Goal: Complete application form: Complete application form

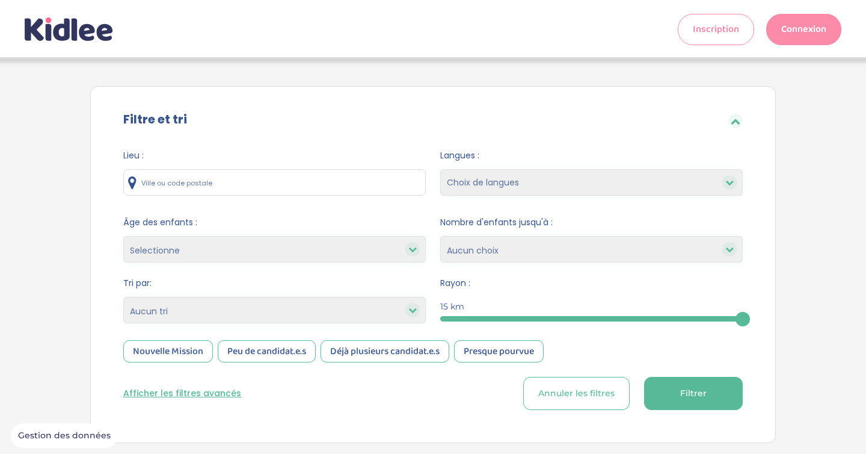
click at [235, 187] on input "text" at bounding box center [274, 182] width 303 height 26
click at [725, 26] on link "Inscription" at bounding box center [716, 29] width 76 height 31
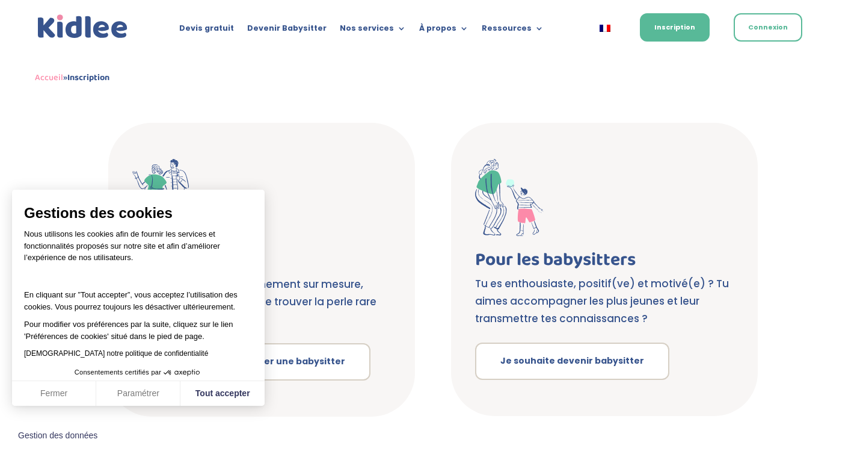
scroll to position [179, 0]
click at [210, 391] on button "Tout accepter" at bounding box center [222, 393] width 84 height 25
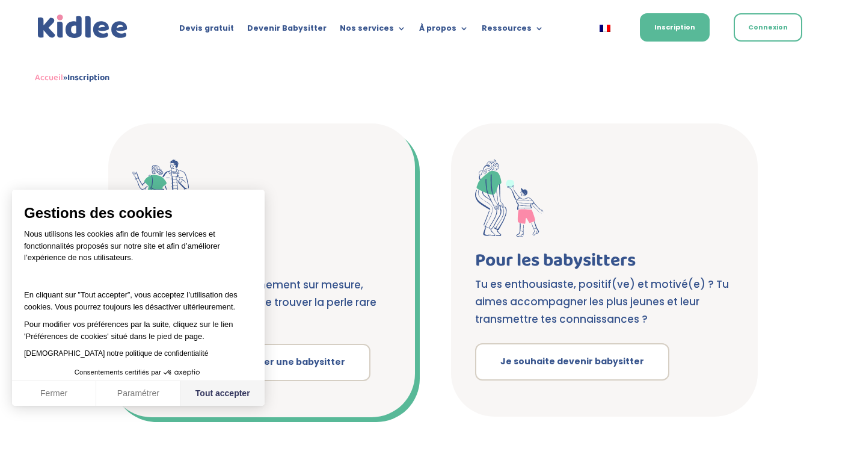
checkbox input "true"
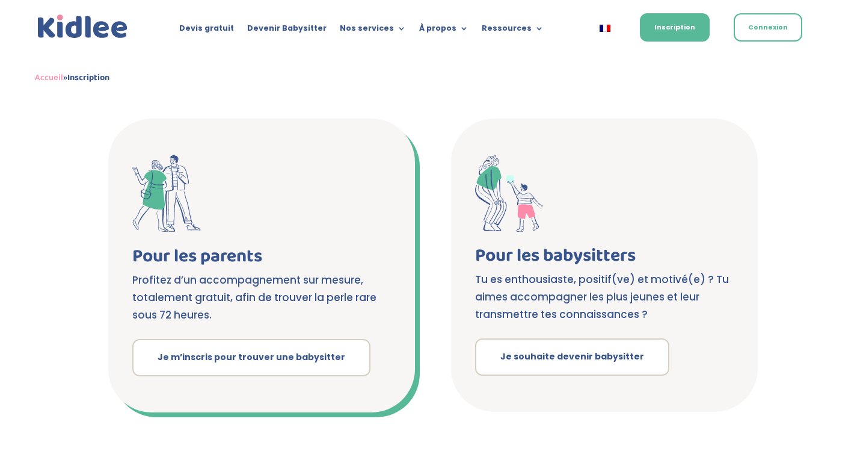
scroll to position [185, 0]
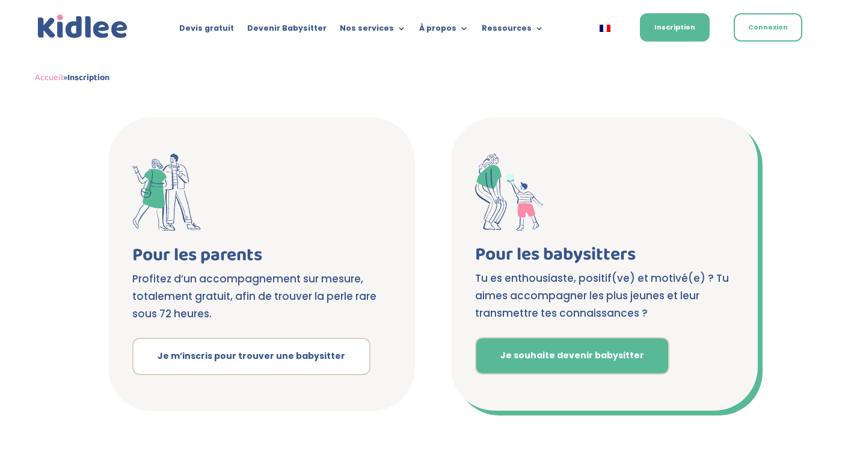
click at [516, 363] on link "Je souhaite devenir babysitter" at bounding box center [572, 355] width 194 height 37
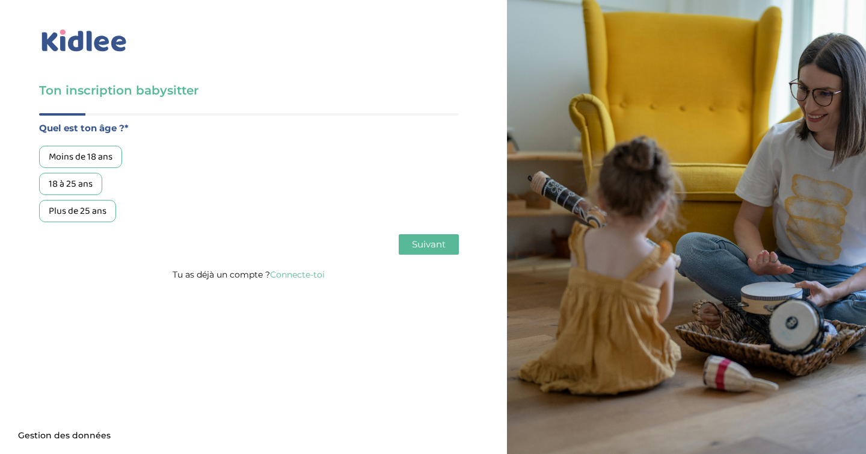
click at [73, 218] on div "Plus de 25 ans" at bounding box center [77, 211] width 77 height 22
click at [431, 251] on button "Suivant" at bounding box center [429, 244] width 60 height 20
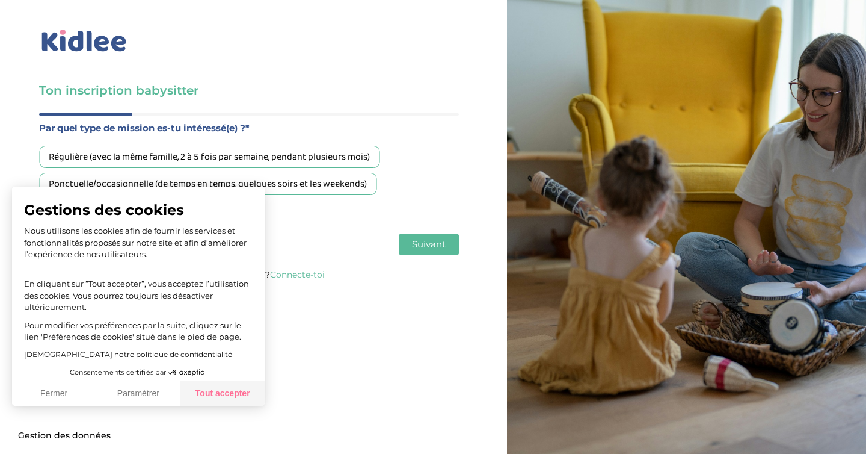
click at [214, 393] on button "Tout accepter" at bounding box center [222, 393] width 84 height 25
checkbox input "true"
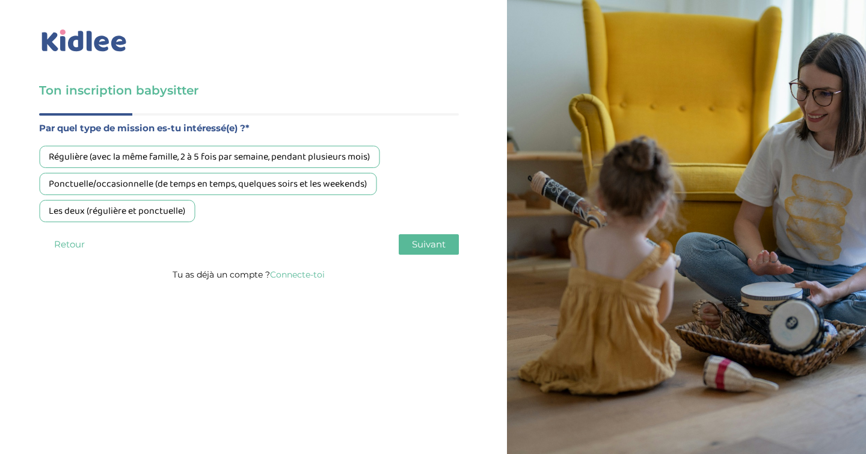
click at [156, 217] on div "Les deux (régulière et ponctuelle)" at bounding box center [117, 211] width 156 height 22
click at [425, 247] on span "Suivant" at bounding box center [429, 243] width 34 height 11
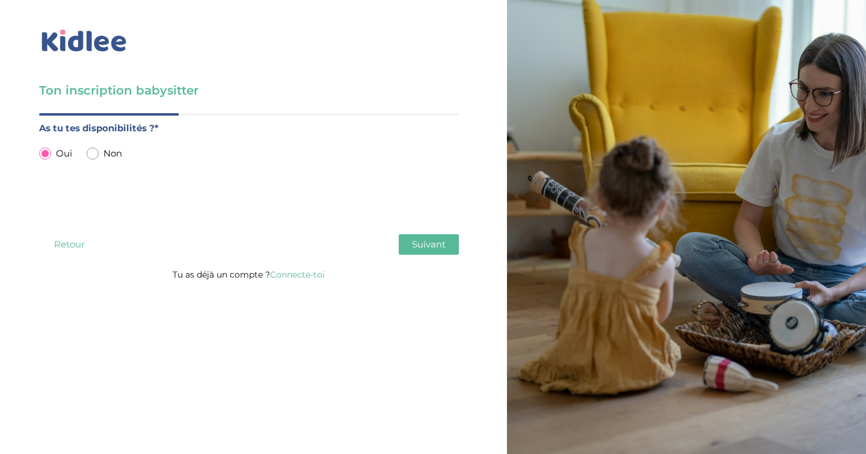
click at [425, 247] on span "Suivant" at bounding box center [429, 243] width 34 height 11
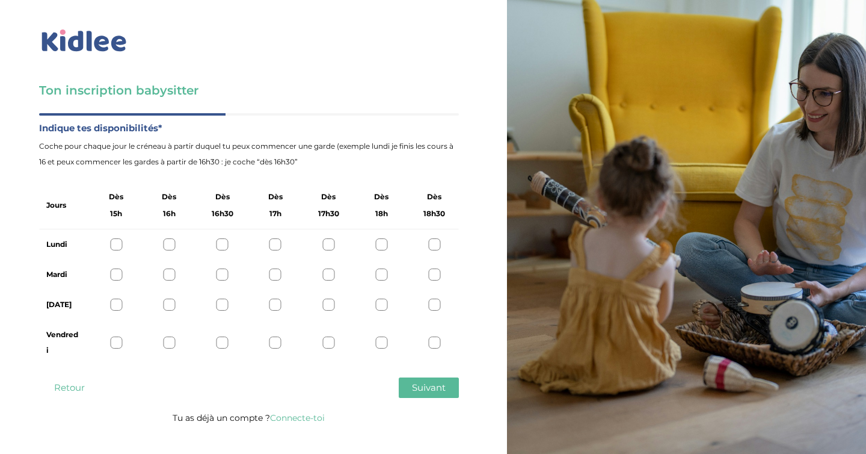
click at [117, 240] on div at bounding box center [116, 244] width 12 height 12
click at [119, 271] on div at bounding box center [116, 274] width 12 height 12
click at [120, 309] on div at bounding box center [116, 304] width 12 height 12
click at [117, 346] on div at bounding box center [116, 342] width 12 height 12
click at [410, 384] on button "Suivant" at bounding box center [429, 387] width 60 height 20
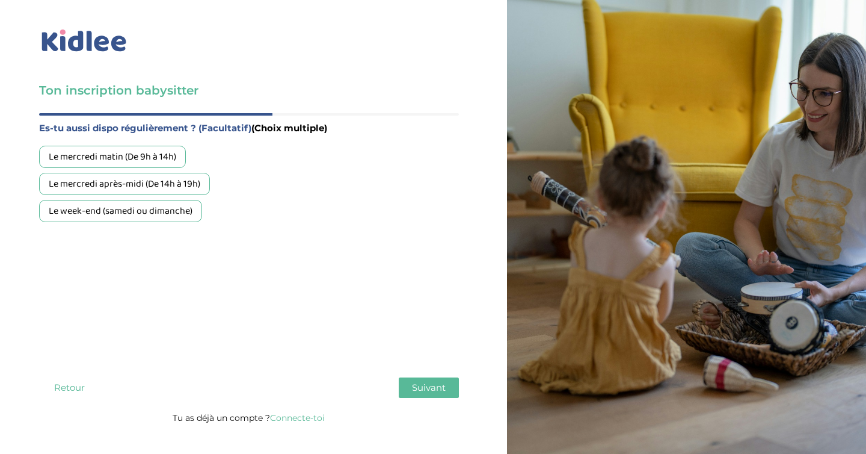
click at [183, 152] on div "Le mercredi matin (De 9h à 14h)" at bounding box center [112, 157] width 147 height 22
click at [180, 183] on div "Le mercredi après-midi (De 14h à 19h)" at bounding box center [124, 184] width 171 height 22
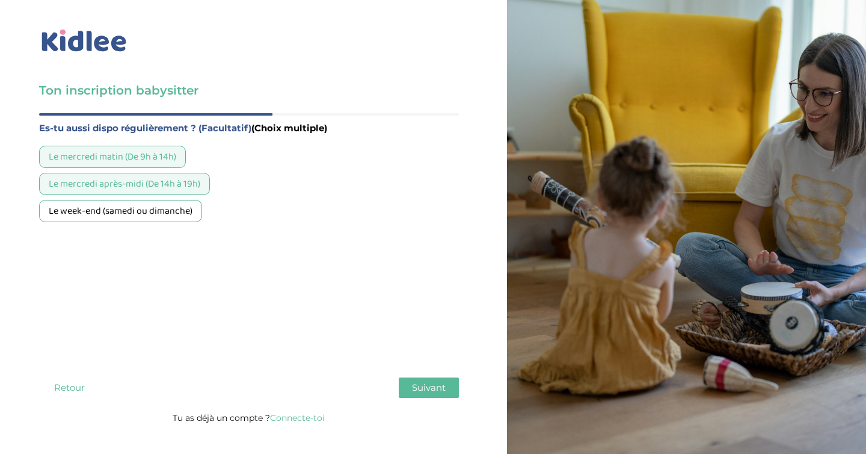
click at [177, 206] on div "Le week-end (samedi ou dimanche)" at bounding box center [120, 211] width 163 height 22
click at [146, 214] on div "Le week-end (samedi ou dimanche)" at bounding box center [120, 211] width 163 height 22
click at [155, 214] on div "Le week-end (samedi ou dimanche)" at bounding box center [120, 211] width 163 height 22
click at [429, 385] on span "Suivant" at bounding box center [429, 386] width 34 height 11
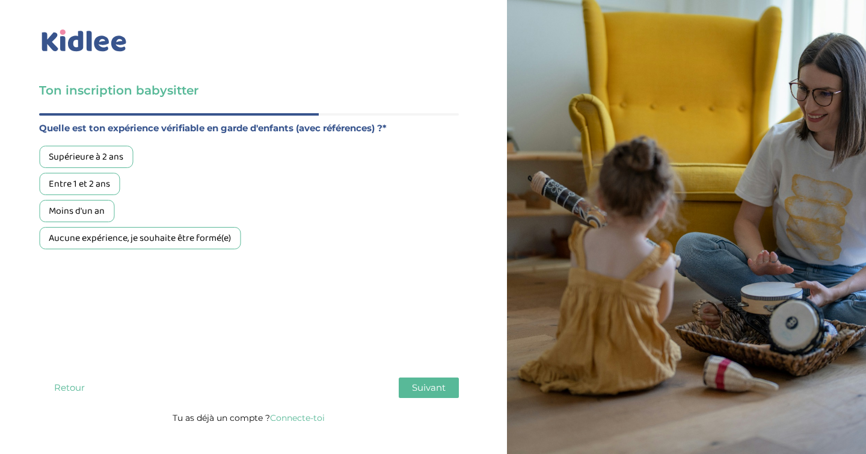
click at [106, 216] on div "Moins d'un an" at bounding box center [76, 211] width 75 height 22
click at [420, 390] on span "Suivant" at bounding box center [429, 386] width 34 height 11
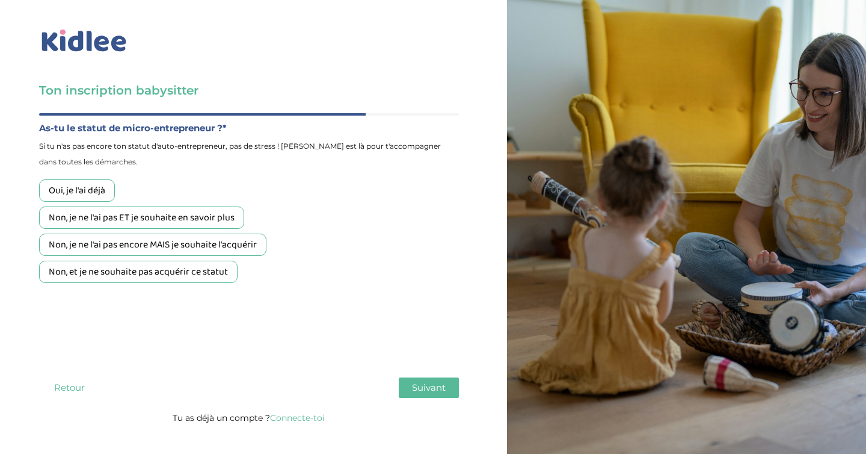
click at [247, 244] on div "Non, je ne l'ai pas encore MAIS je souhaite l'acquérir" at bounding box center [152, 244] width 227 height 22
click at [435, 391] on span "Suivant" at bounding box center [429, 386] width 34 height 11
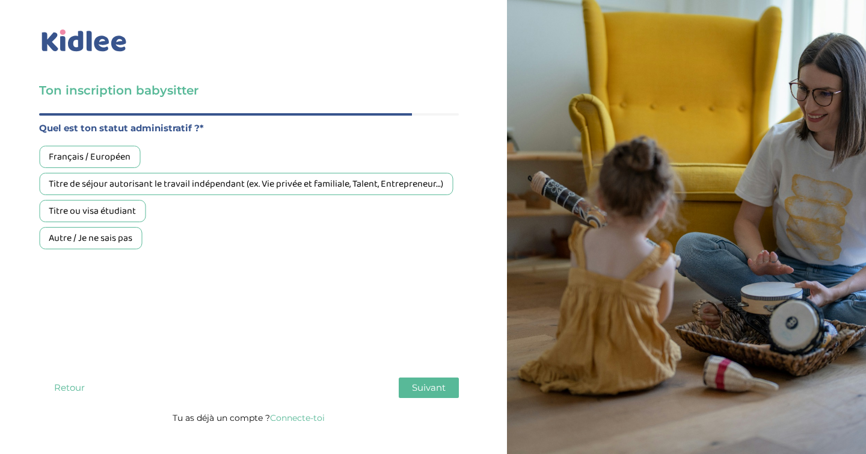
click at [167, 181] on div "Titre de séjour autorisant le travail indépendant (ex. Vie privée et familiale,…" at bounding box center [246, 184] width 414 height 22
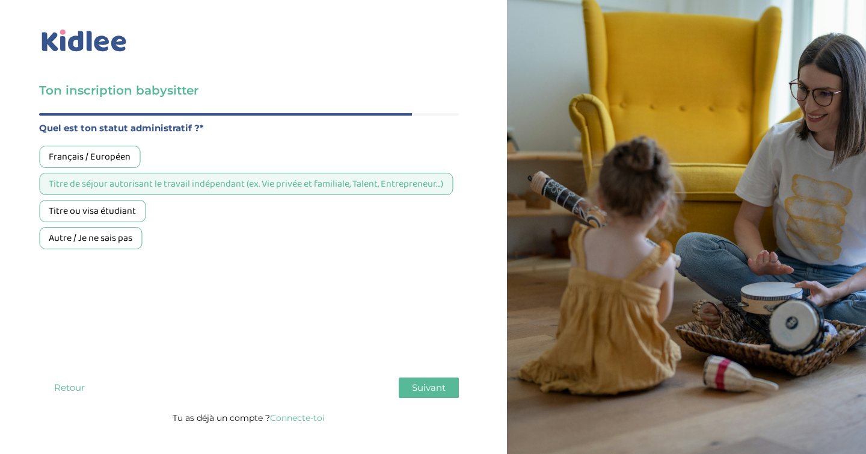
click at [431, 385] on span "Suivant" at bounding box center [429, 386] width 34 height 11
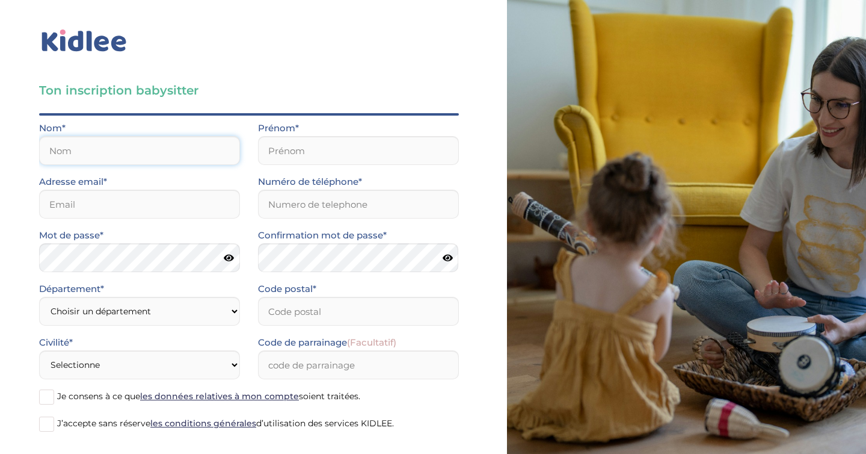
click at [188, 142] on input "text" at bounding box center [139, 150] width 201 height 29
type input "BEN ALI"
click at [323, 151] on input "text" at bounding box center [358, 150] width 201 height 29
type input "Sarra"
click at [78, 200] on input "email" at bounding box center [139, 203] width 201 height 29
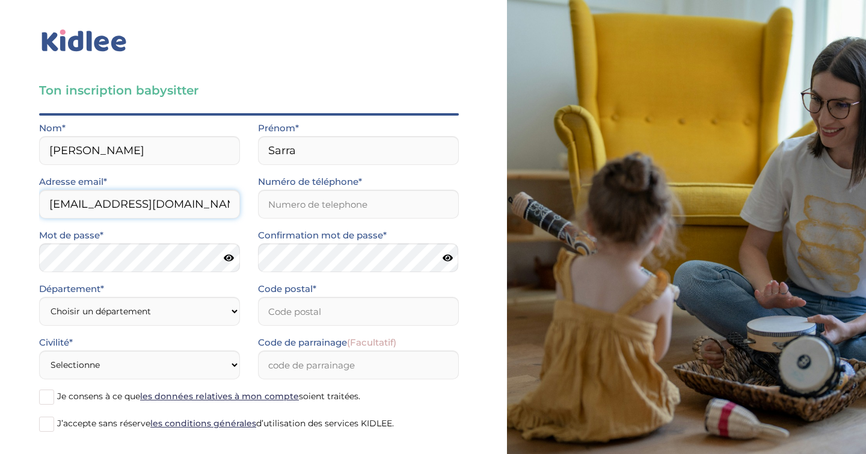
click at [124, 211] on input "sbenali795@ggmail.com" at bounding box center [139, 203] width 201 height 29
click at [123, 203] on input "sbenali795@ggmail.com" at bounding box center [139, 203] width 201 height 29
type input "sbenali795@gmail.com"
click at [284, 203] on input "Numéro de téléphone*" at bounding box center [358, 203] width 201 height 29
type input "0601910569"
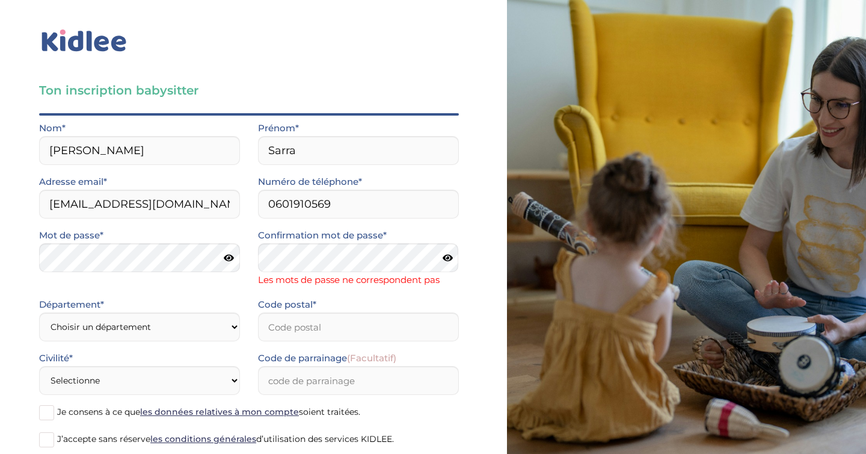
click at [233, 255] on icon at bounding box center [229, 257] width 10 height 9
click at [233, 255] on icon at bounding box center [228, 257] width 11 height 9
click at [446, 262] on icon at bounding box center [448, 257] width 10 height 9
click at [450, 258] on icon at bounding box center [447, 257] width 11 height 9
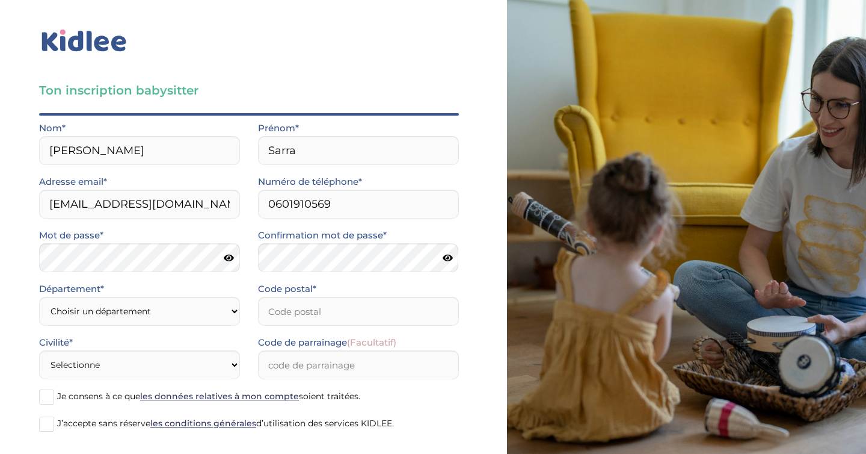
click at [417, 291] on div "Code postal*" at bounding box center [358, 303] width 201 height 45
click at [326, 317] on input "Code postal*" at bounding box center [358, 311] width 201 height 29
type input "92800"
click at [197, 315] on select "Choisir un département Paris (75) Hauts-de-Seine (92) Yvelines (78) Val-de-Marn…" at bounding box center [139, 311] width 201 height 29
select select "92"
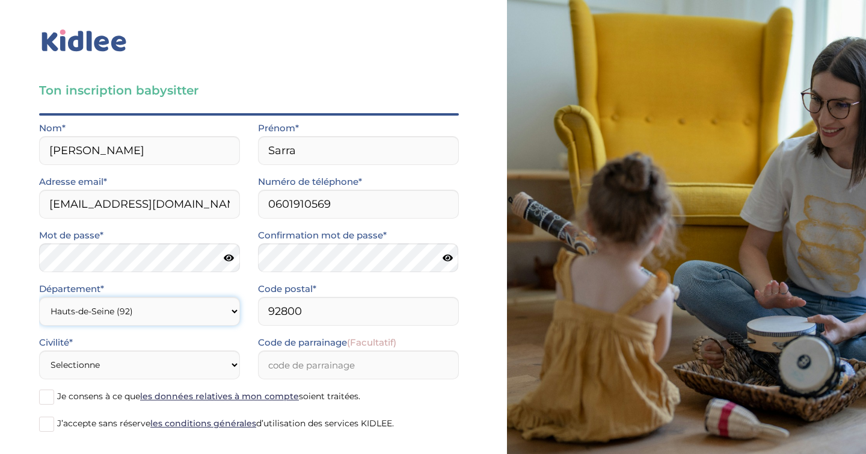
click at [39, 297] on select "Choisir un département Paris (75) Hauts-de-Seine (92) Yvelines (78) Val-de-Marn…" at bounding box center [139, 311] width 201 height 29
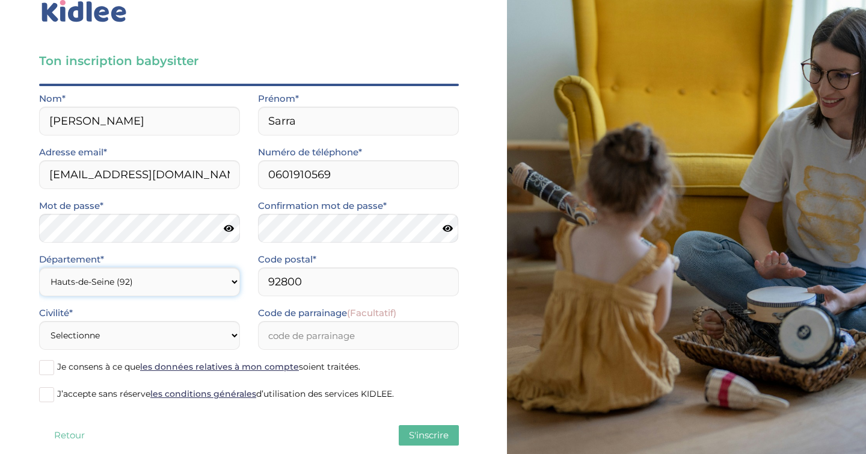
scroll to position [55, 0]
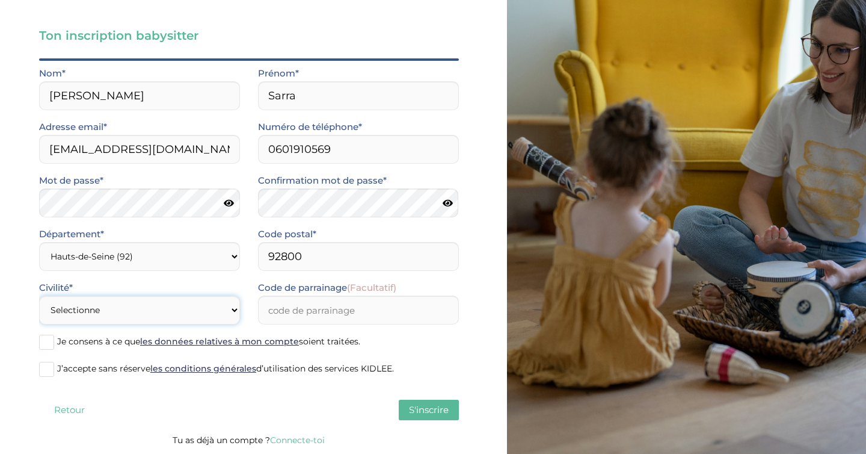
click at [216, 303] on select "Selectionne Mr Mme" at bounding box center [139, 309] width 201 height 29
select select "1"
click at [39, 295] on select "Selectionne Mr Mme" at bounding box center [139, 309] width 201 height 29
click at [344, 343] on span "Je consens à ce que les données relatives à mon compte soient traitées." at bounding box center [208, 341] width 303 height 11
click at [0, 0] on input "Je consens à ce que les données relatives à mon compte soient traitées." at bounding box center [0, 0] width 0 height 0
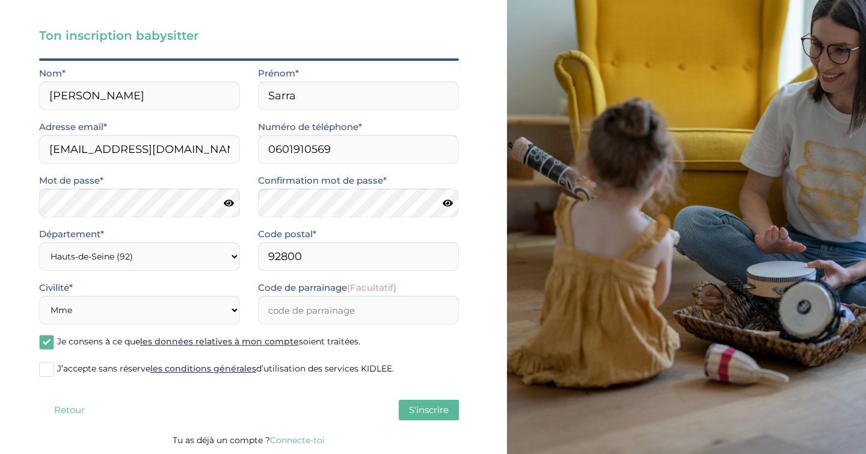
click at [356, 371] on span "J’accepte sans réserve les conditions générales d’utilisation des services KIDL…" at bounding box center [225, 368] width 337 height 11
click at [0, 0] on input "J’accepte sans réserve les conditions générales d’utilisation des services KIDL…" at bounding box center [0, 0] width 0 height 0
click at [432, 417] on button "S'inscrire" at bounding box center [429, 409] width 60 height 20
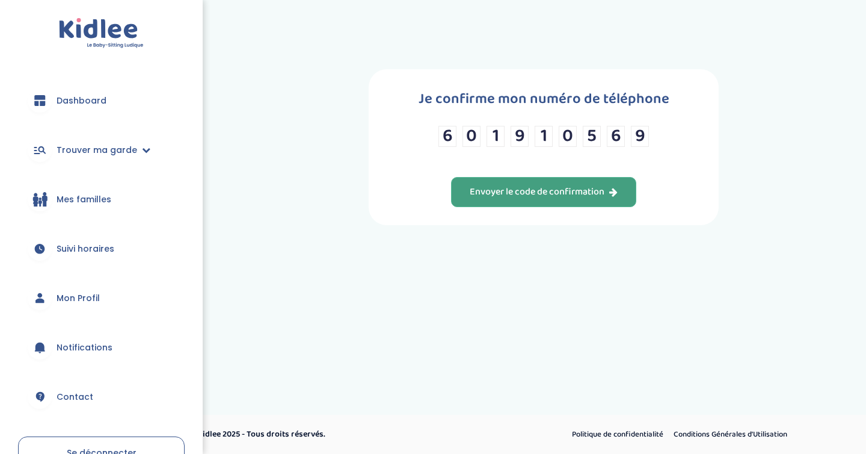
click at [606, 193] on div "Envoyer le code de confirmation" at bounding box center [544, 192] width 148 height 14
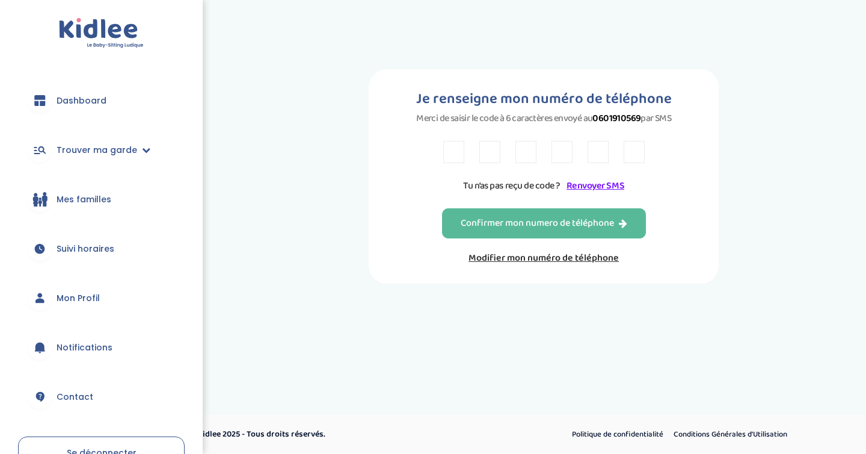
click at [455, 149] on input "text" at bounding box center [453, 152] width 21 height 22
type input "E"
type input "Z"
type input "W"
type input "ç"
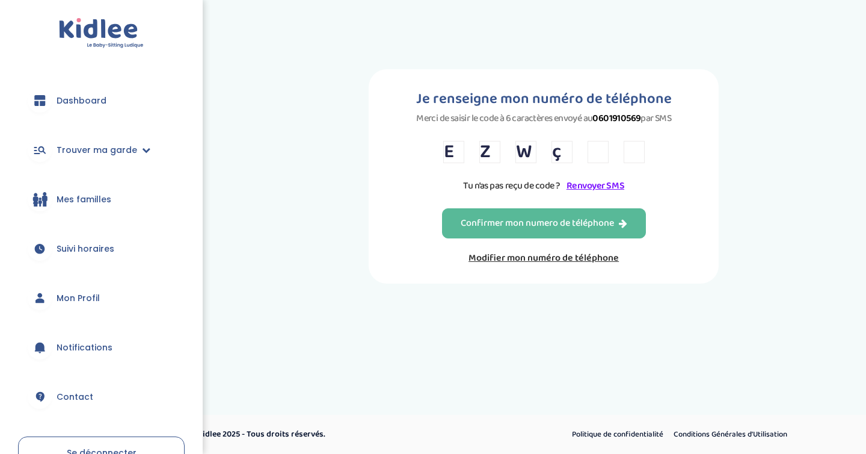
type input "w"
click at [572, 152] on input "ç" at bounding box center [562, 152] width 21 height 22
type input "9"
type input "W"
click at [599, 150] on input "W" at bounding box center [598, 152] width 21 height 22
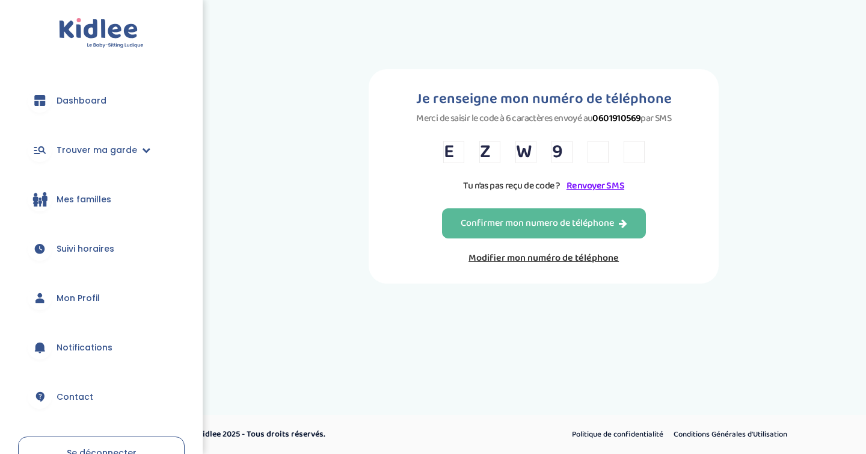
type input "V"
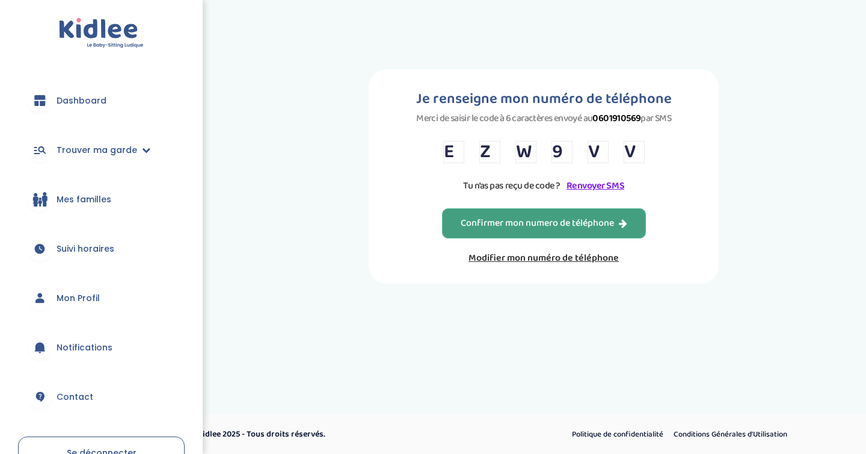
type input "V"
click at [614, 222] on div "Confirmer mon numero de téléphone" at bounding box center [544, 224] width 167 height 14
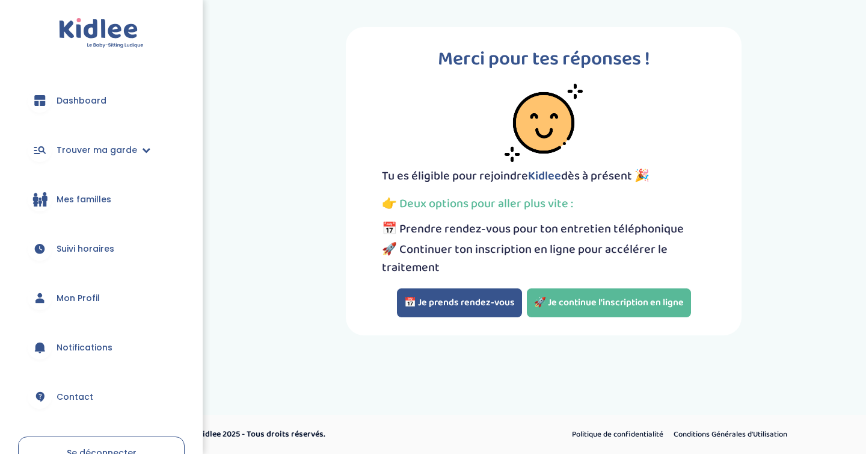
click at [448, 303] on button "📅 Je prends rendez-vous" at bounding box center [459, 302] width 125 height 29
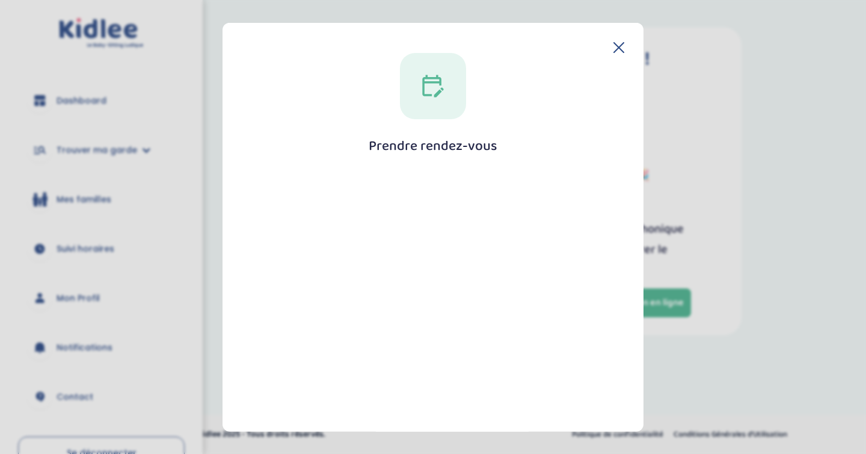
click at [417, 96] on div at bounding box center [433, 86] width 66 height 66
click at [428, 141] on h1 "Prendre rendez-vous" at bounding box center [433, 145] width 129 height 15
click at [432, 149] on h1 "Prendre rendez-vous" at bounding box center [433, 145] width 129 height 15
click at [463, 161] on div "Prendre rendez-vous Fermer" at bounding box center [433, 334] width 383 height 562
click at [617, 45] on icon at bounding box center [619, 48] width 10 height 10
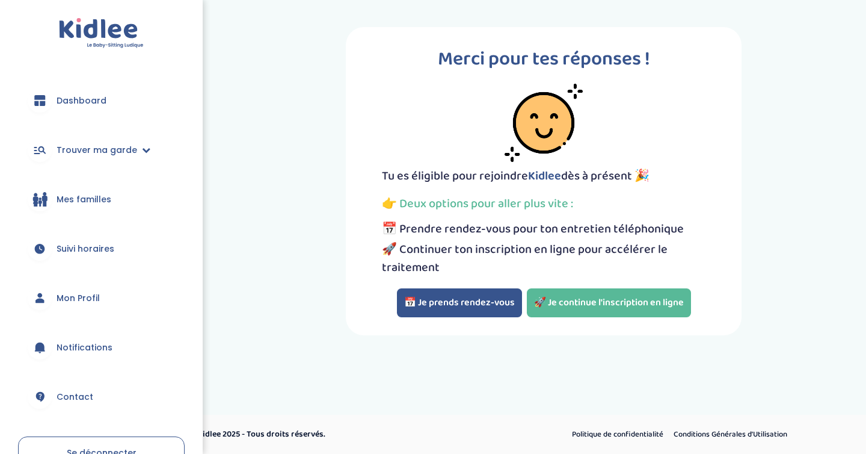
click at [457, 297] on button "📅 Je prends rendez-vous" at bounding box center [459, 302] width 125 height 29
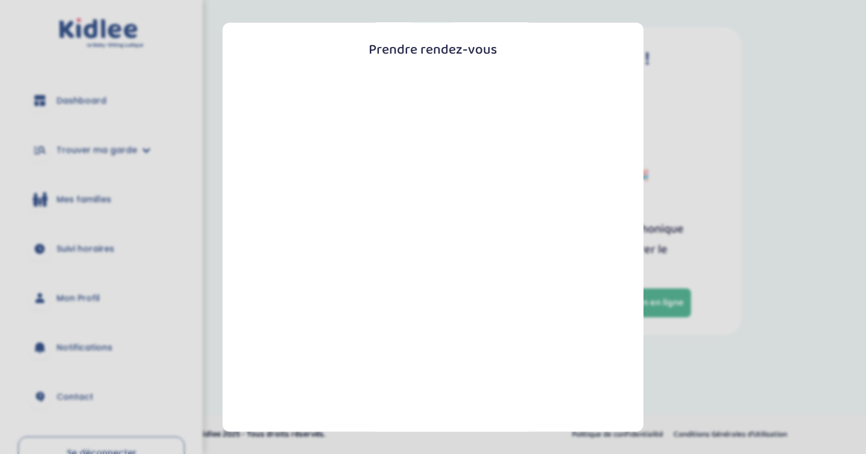
scroll to position [204, 0]
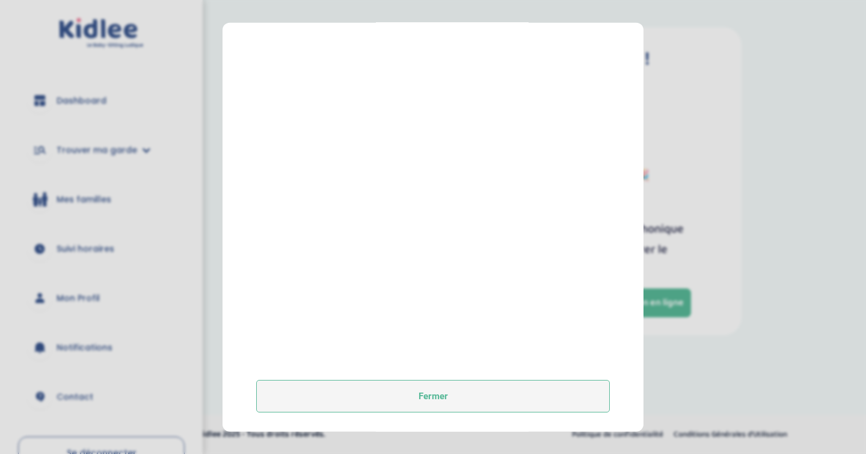
click at [465, 384] on button "Fermer" at bounding box center [433, 396] width 354 height 32
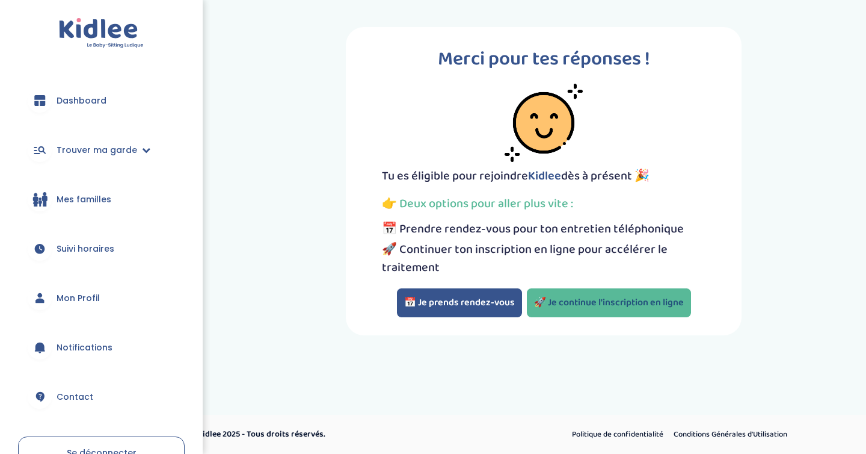
click at [634, 299] on link "🚀 Je continue l'inscription en ligne" at bounding box center [609, 302] width 164 height 29
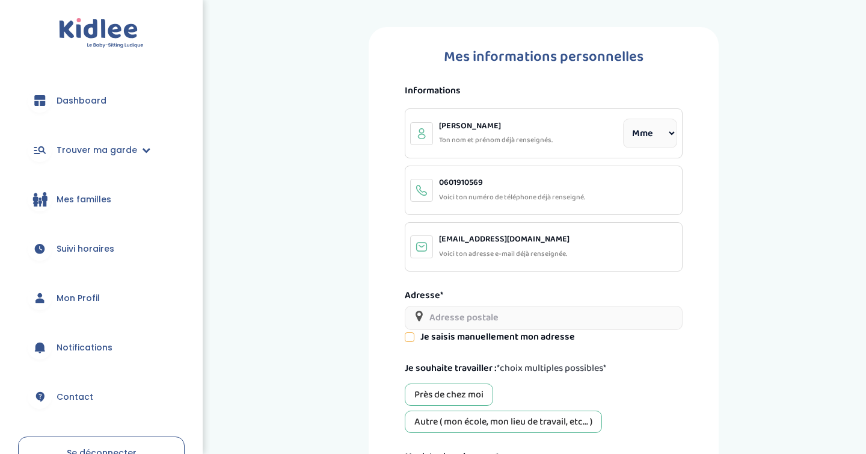
select select "1"
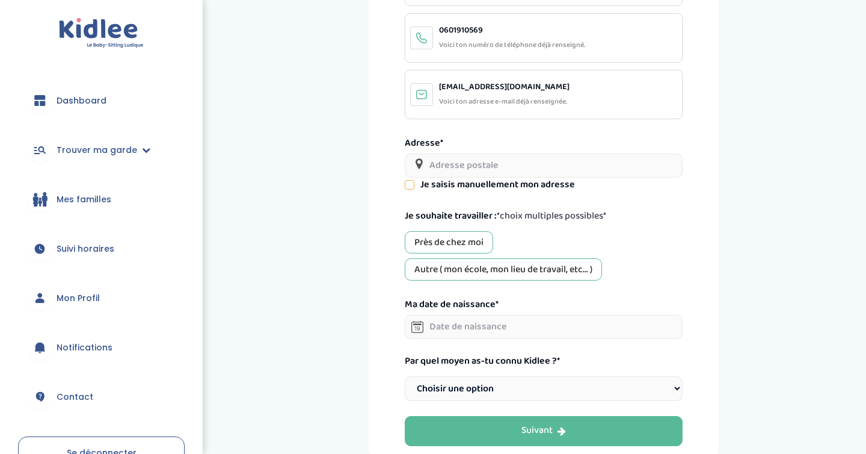
scroll to position [160, 0]
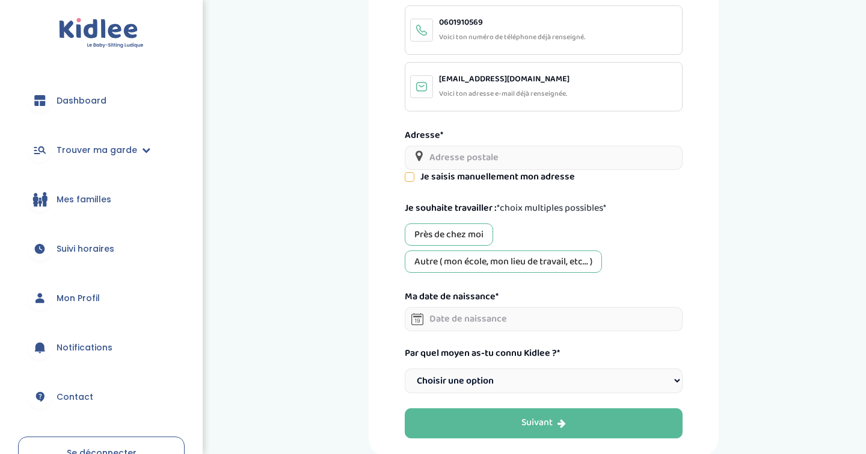
click at [563, 155] on input "text" at bounding box center [544, 158] width 278 height 24
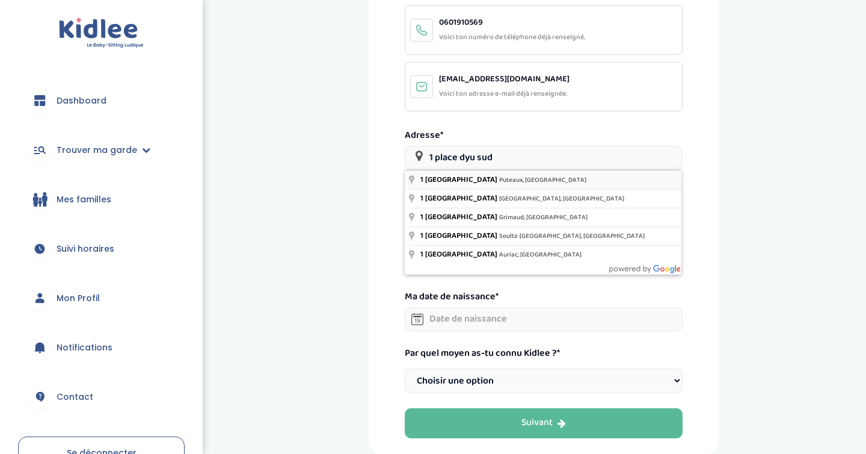
type input "[STREET_ADDRESS]"
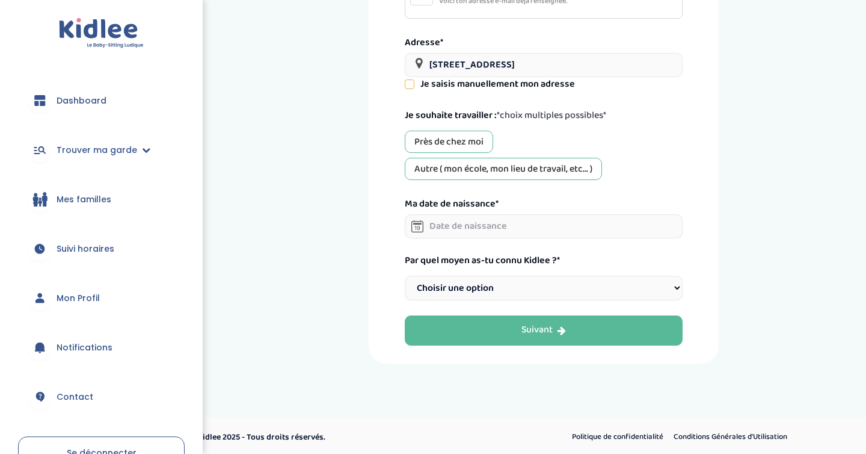
scroll to position [254, 0]
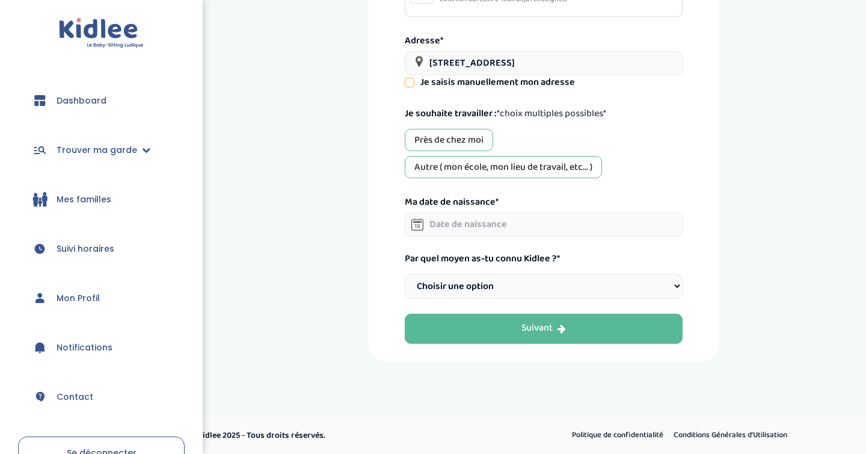
click at [483, 142] on div "Près de chez moi" at bounding box center [449, 140] width 88 height 22
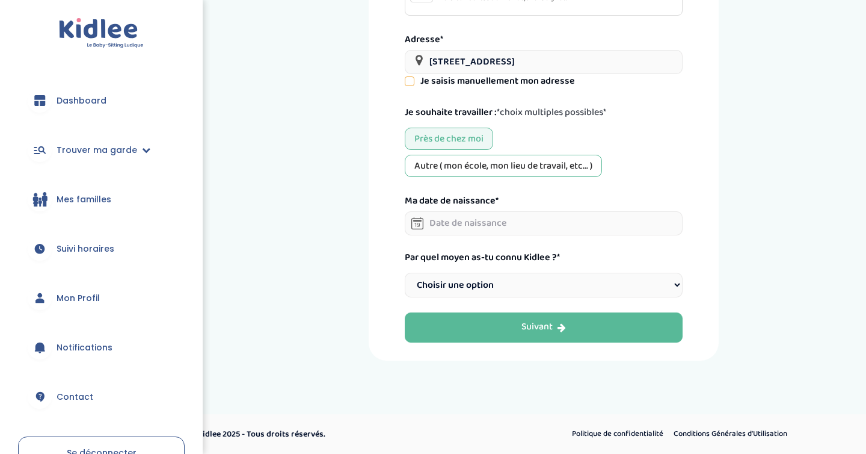
click at [483, 224] on input "text" at bounding box center [544, 223] width 278 height 24
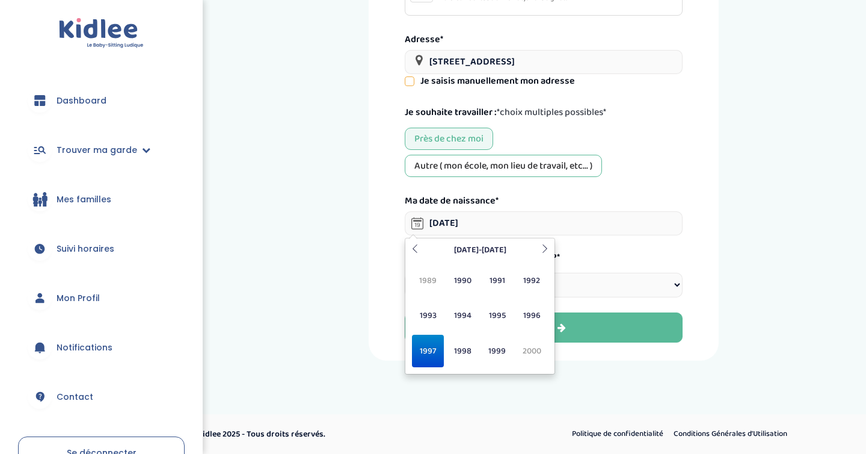
click at [420, 354] on span "1997" at bounding box center [428, 350] width 32 height 32
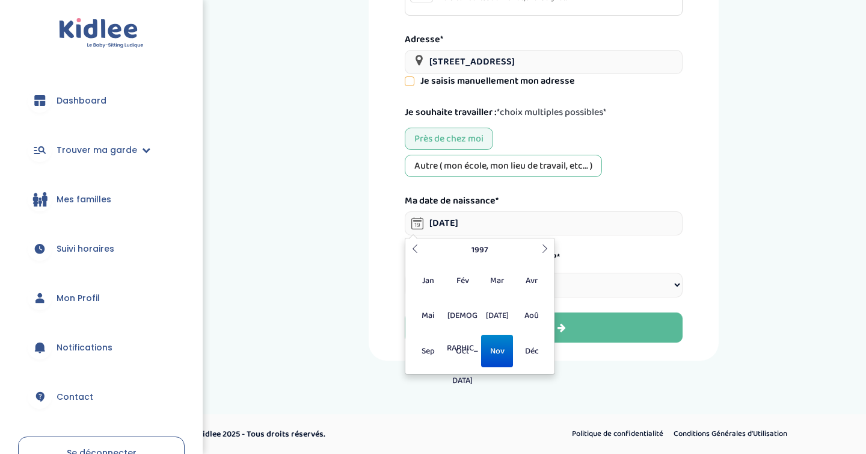
click at [505, 347] on span "Nov" at bounding box center [497, 350] width 32 height 32
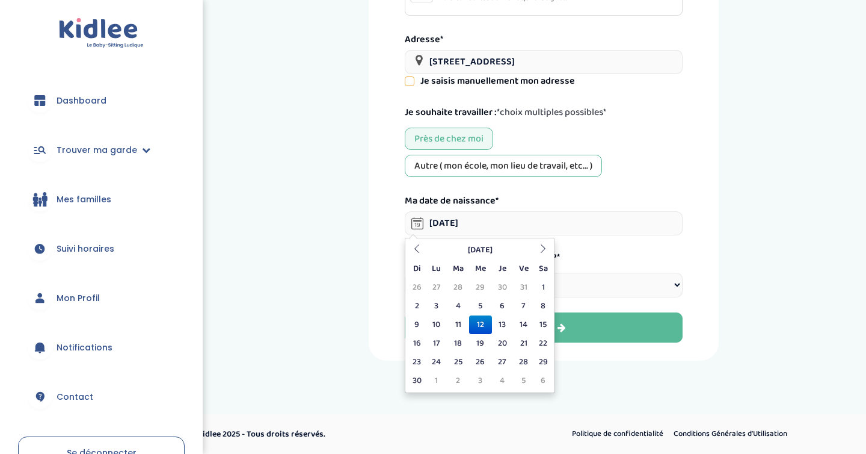
click at [479, 323] on td "12" at bounding box center [480, 324] width 22 height 19
type input "[DATE]"
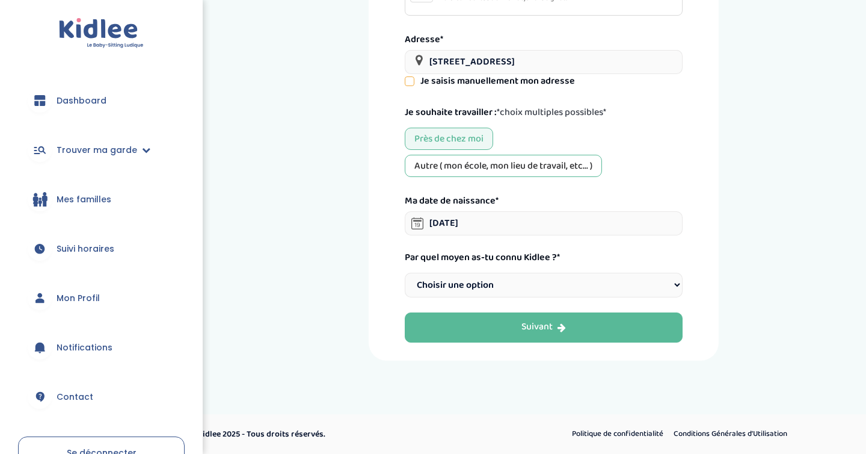
click at [557, 284] on select "Choisir une option Bouche à Oreille Google Plateforme Gens de confiance Faceboo…" at bounding box center [544, 284] width 278 height 25
select select "6"
click at [405, 272] on select "Choisir une option Bouche à Oreille Google Plateforme Gens de confiance Faceboo…" at bounding box center [544, 284] width 278 height 25
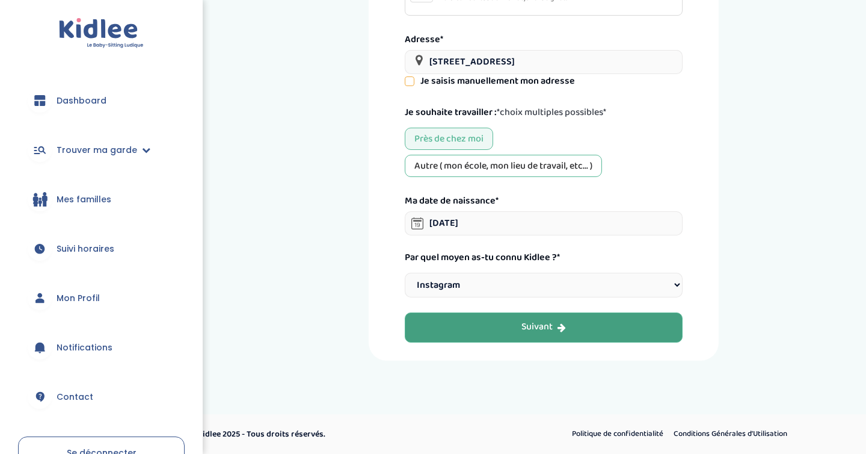
click at [531, 330] on div "Suivant" at bounding box center [544, 327] width 45 height 14
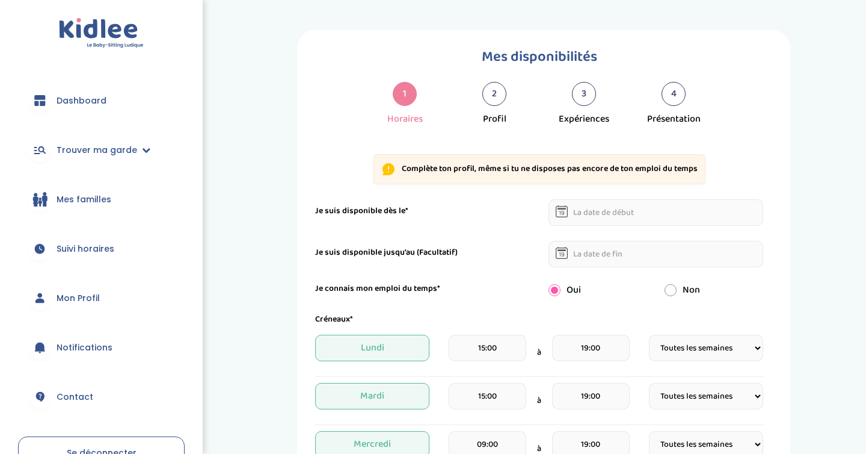
select select "1"
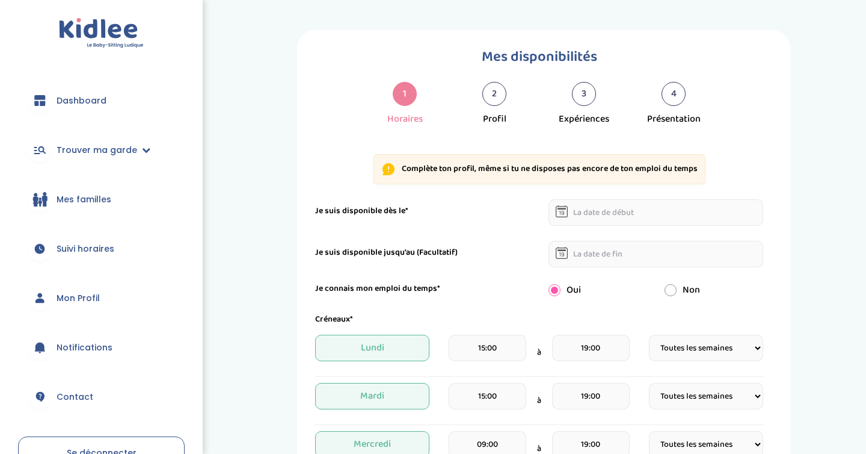
select select "1"
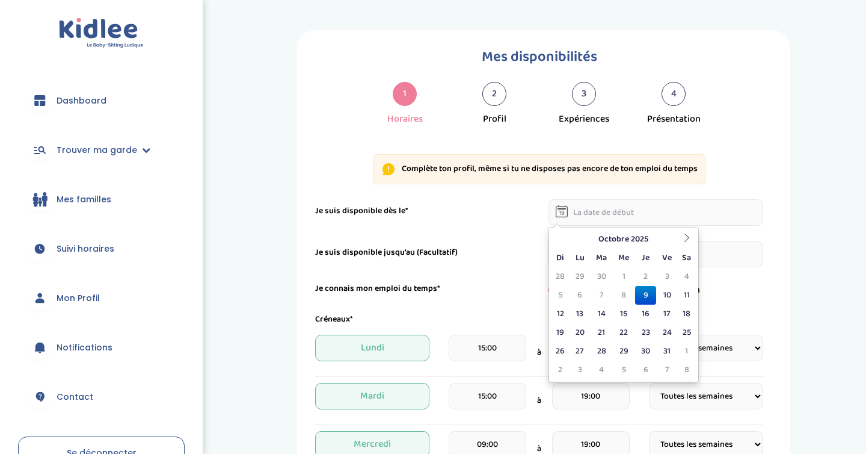
click at [686, 208] on input "text" at bounding box center [656, 212] width 215 height 26
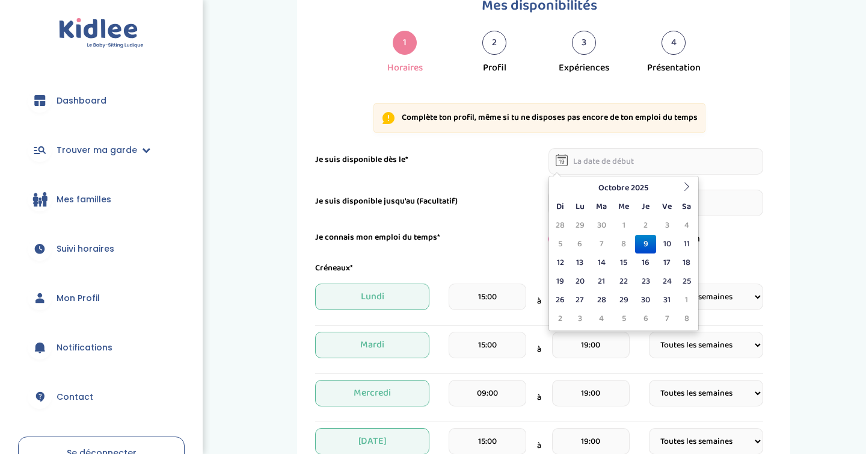
scroll to position [50, 0]
click at [642, 320] on td "6" at bounding box center [645, 319] width 21 height 19
type input "[DATE]"
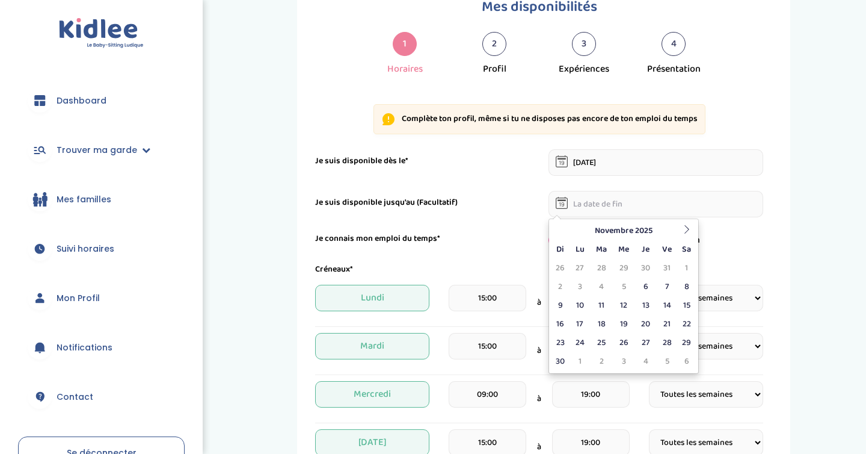
click at [612, 206] on input "text" at bounding box center [656, 204] width 215 height 26
click at [691, 230] on th at bounding box center [687, 230] width 18 height 19
click at [681, 233] on th at bounding box center [687, 230] width 18 height 19
click at [562, 231] on icon at bounding box center [560, 229] width 8 height 8
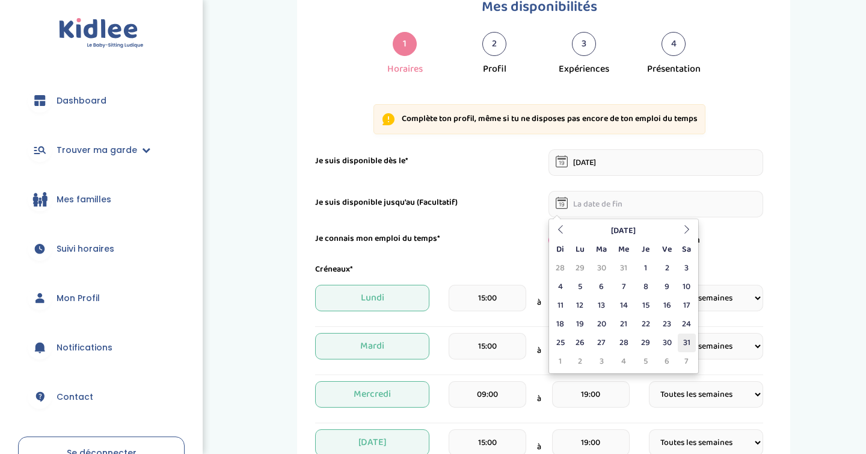
click at [686, 341] on td "31" at bounding box center [687, 342] width 18 height 19
type input "[DATE]"
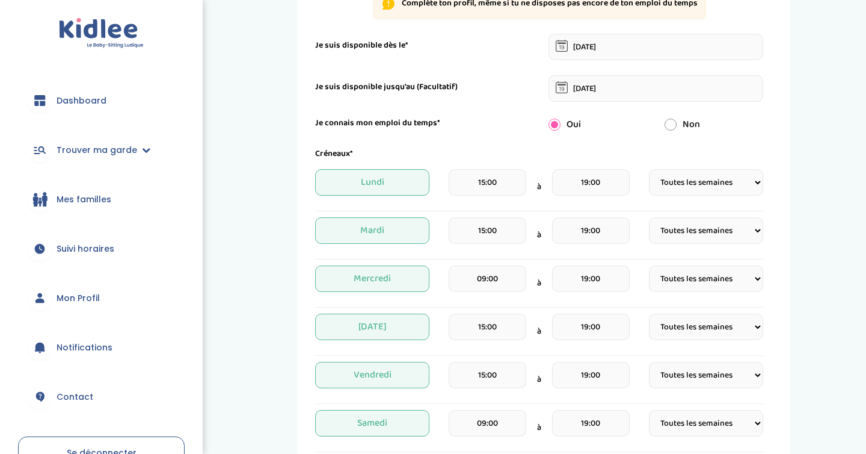
scroll to position [165, 0]
click at [494, 183] on input "15:00" at bounding box center [488, 183] width 78 height 26
click at [520, 183] on input "15:00" at bounding box center [488, 183] width 78 height 26
click at [540, 181] on span "à" at bounding box center [539, 187] width 4 height 13
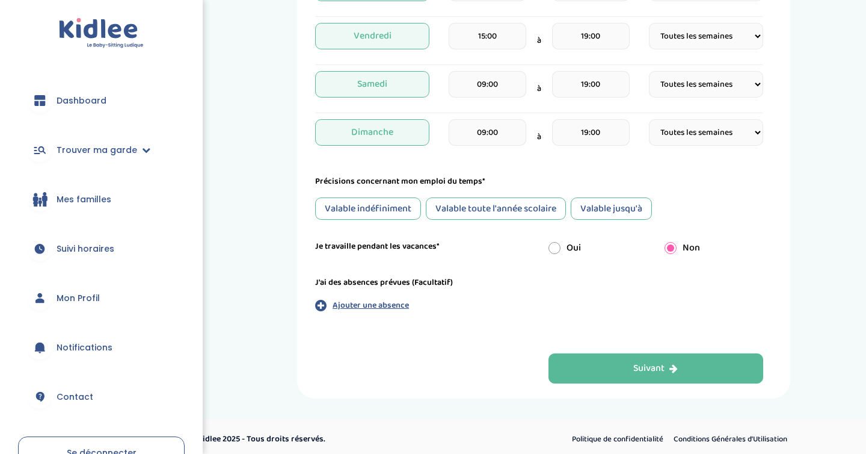
scroll to position [505, 0]
click at [511, 200] on div "Valable toute l'année scolaire" at bounding box center [496, 208] width 140 height 22
click at [558, 248] on input "radio" at bounding box center [555, 247] width 12 height 12
radio input "true"
radio input "false"
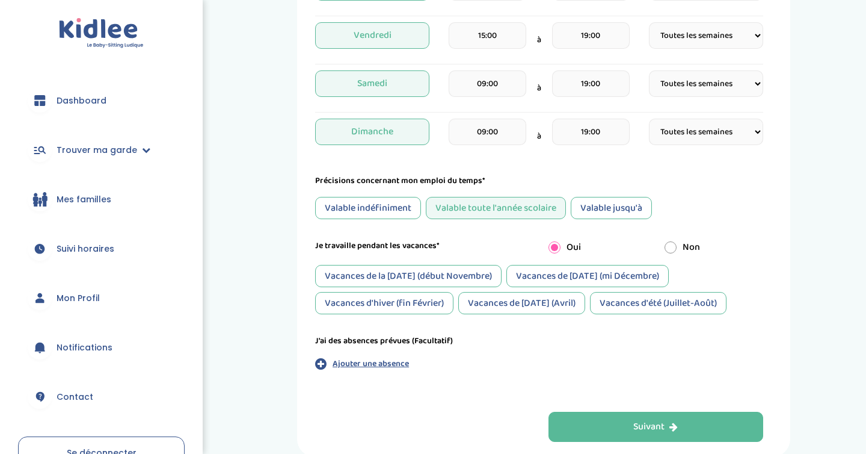
click at [570, 272] on div "Vacances de [DATE] (mi Décembre)" at bounding box center [587, 276] width 162 height 22
click at [430, 310] on div "Vacances d'hiver (fin Février)" at bounding box center [384, 303] width 138 height 22
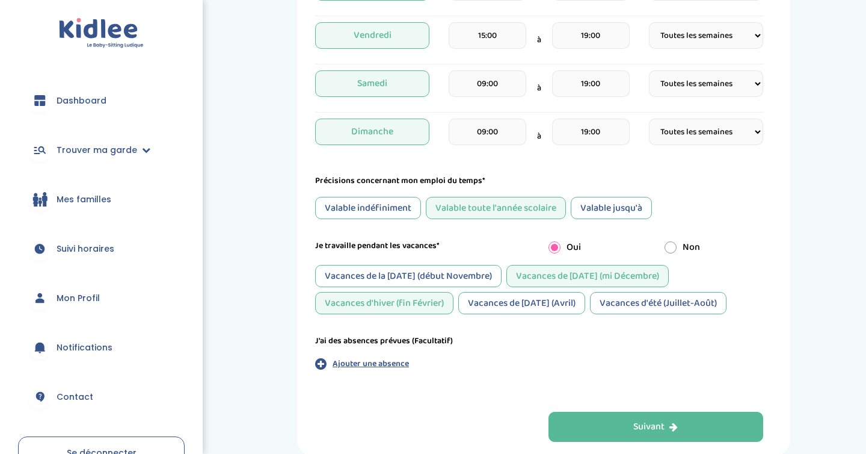
click at [530, 312] on div "Vacances de [DATE] (Avril)" at bounding box center [521, 303] width 127 height 22
click at [627, 309] on div "Vacances d'été (Juillet-Août)" at bounding box center [658, 303] width 137 height 22
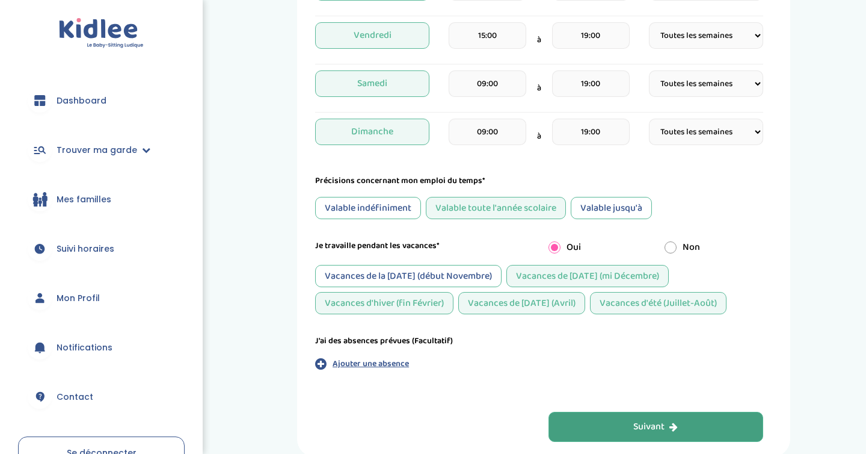
click at [652, 432] on div "Suivant" at bounding box center [655, 427] width 45 height 14
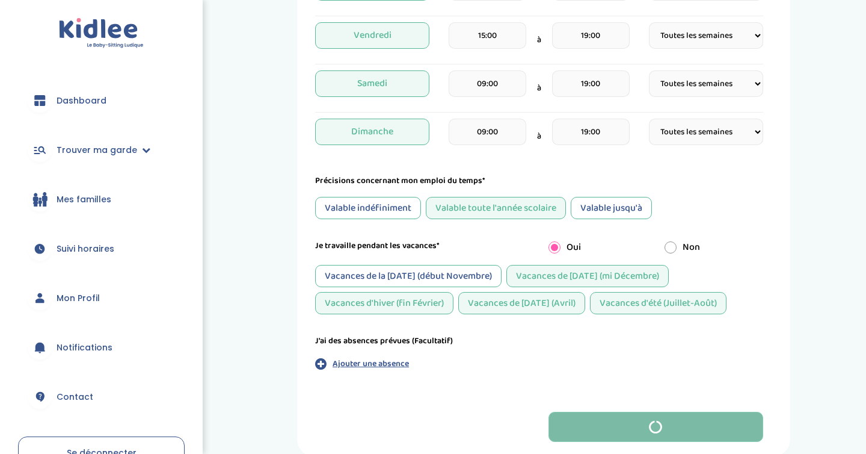
scroll to position [0, 0]
